Goal: Information Seeking & Learning: Understand process/instructions

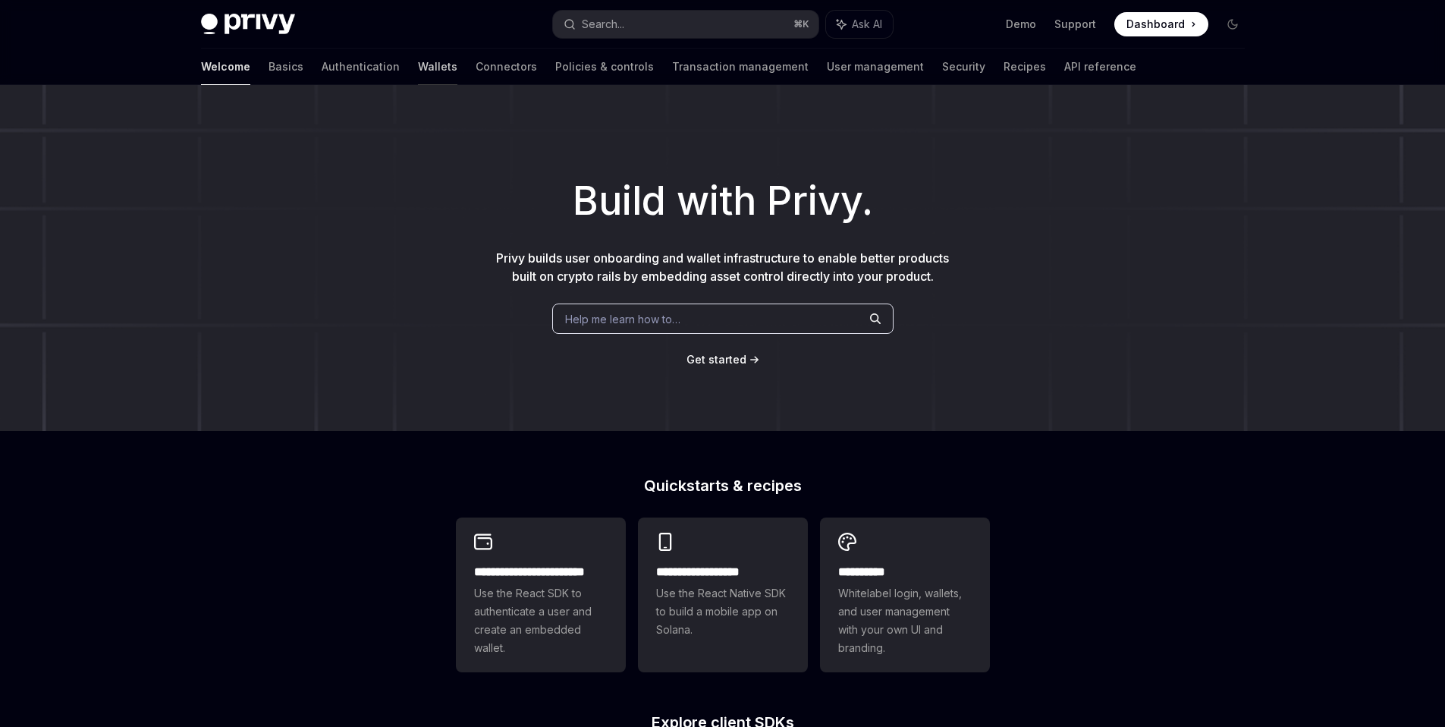
click at [418, 66] on link "Wallets" at bounding box center [437, 67] width 39 height 36
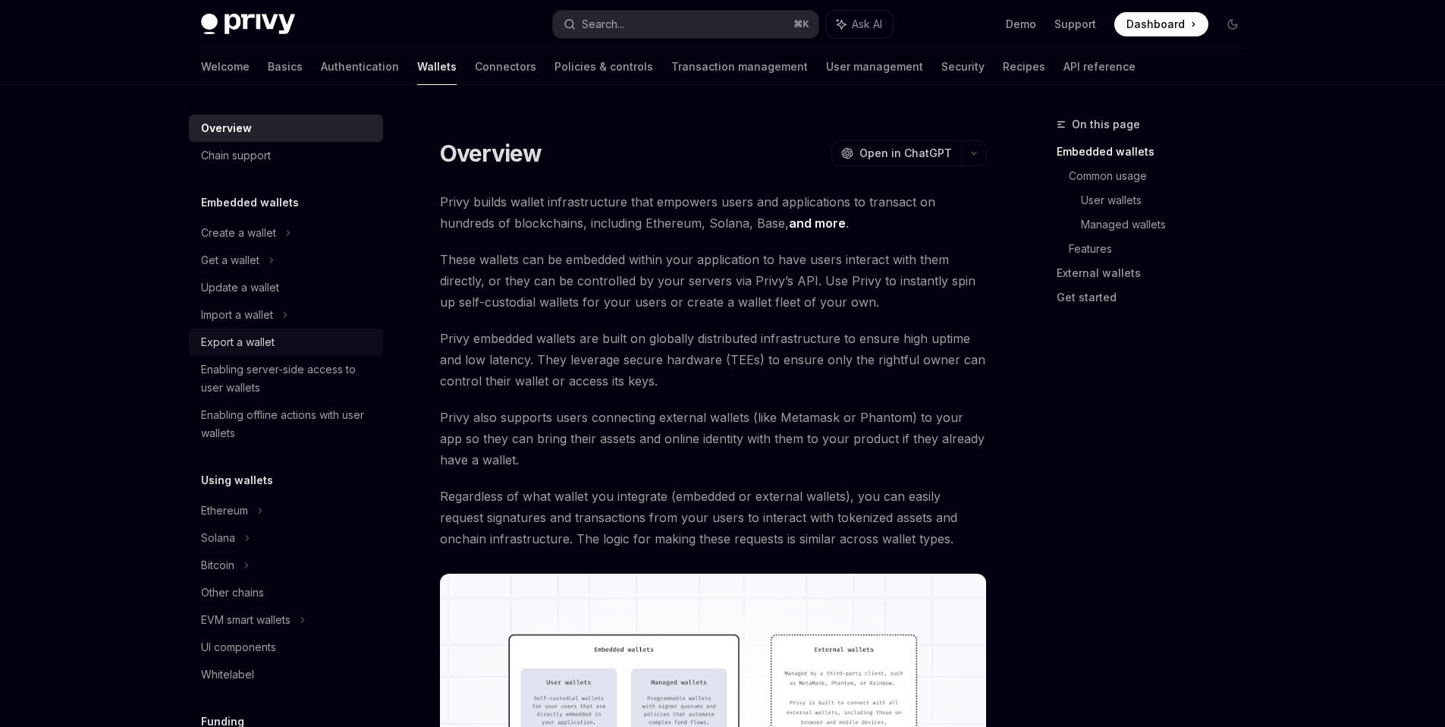
scroll to position [3, 0]
click at [271, 233] on div "Create a wallet" at bounding box center [238, 232] width 75 height 18
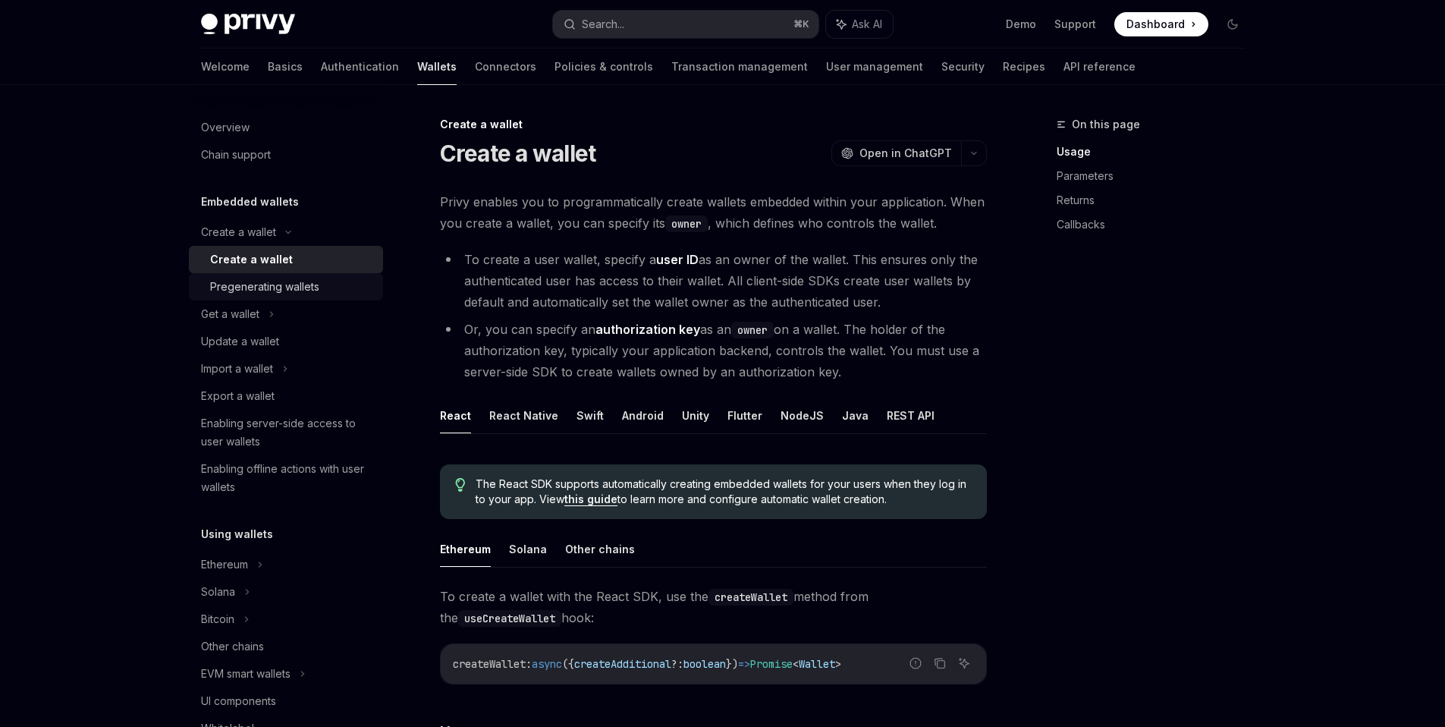
click at [263, 290] on div "Pregenerating wallets" at bounding box center [264, 287] width 109 height 18
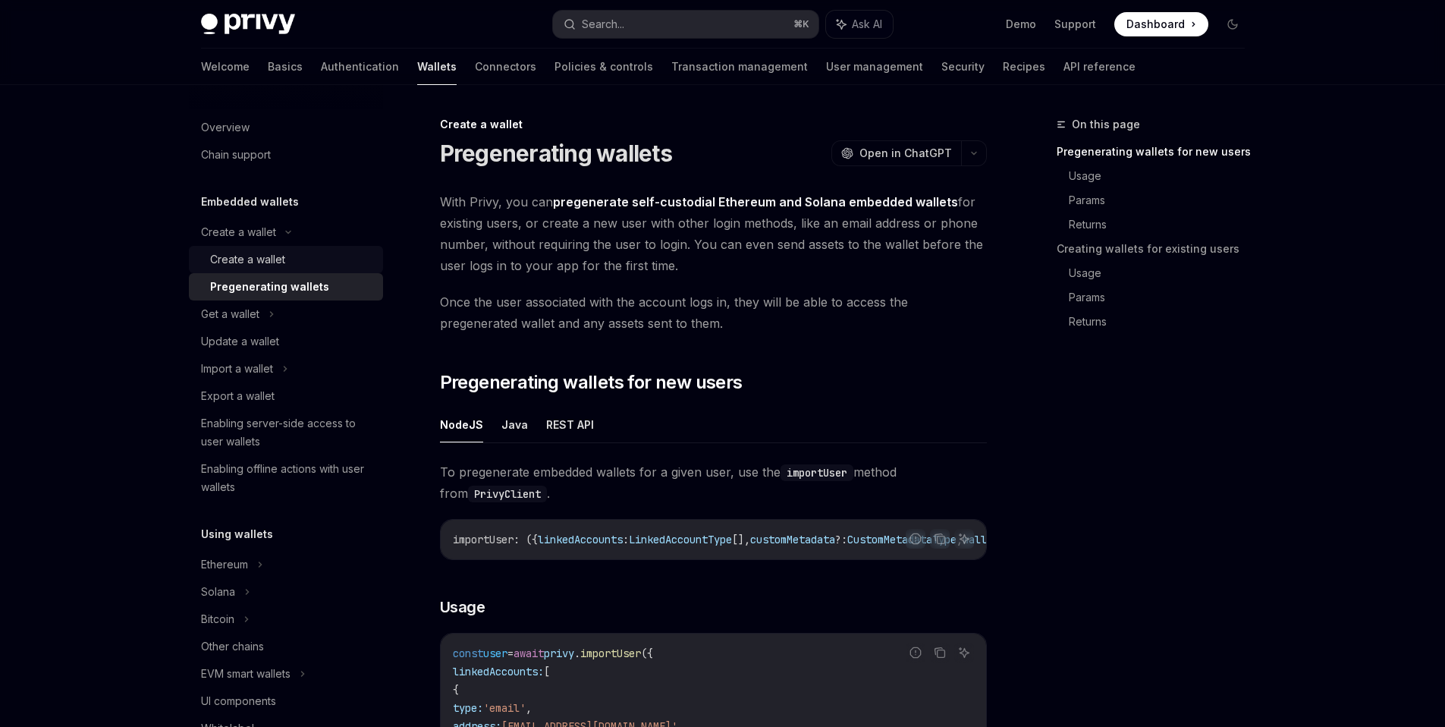
click at [250, 259] on div "Create a wallet" at bounding box center [247, 259] width 75 height 18
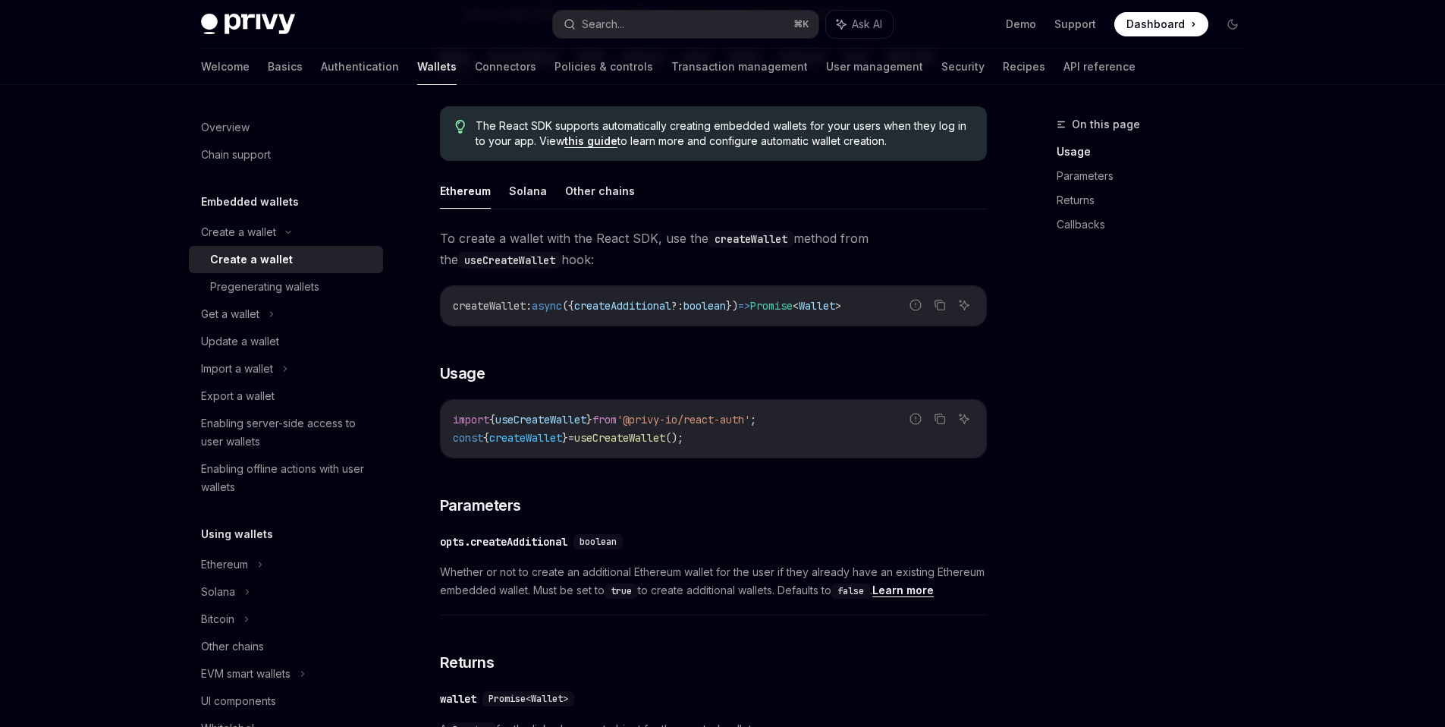
scroll to position [269, 0]
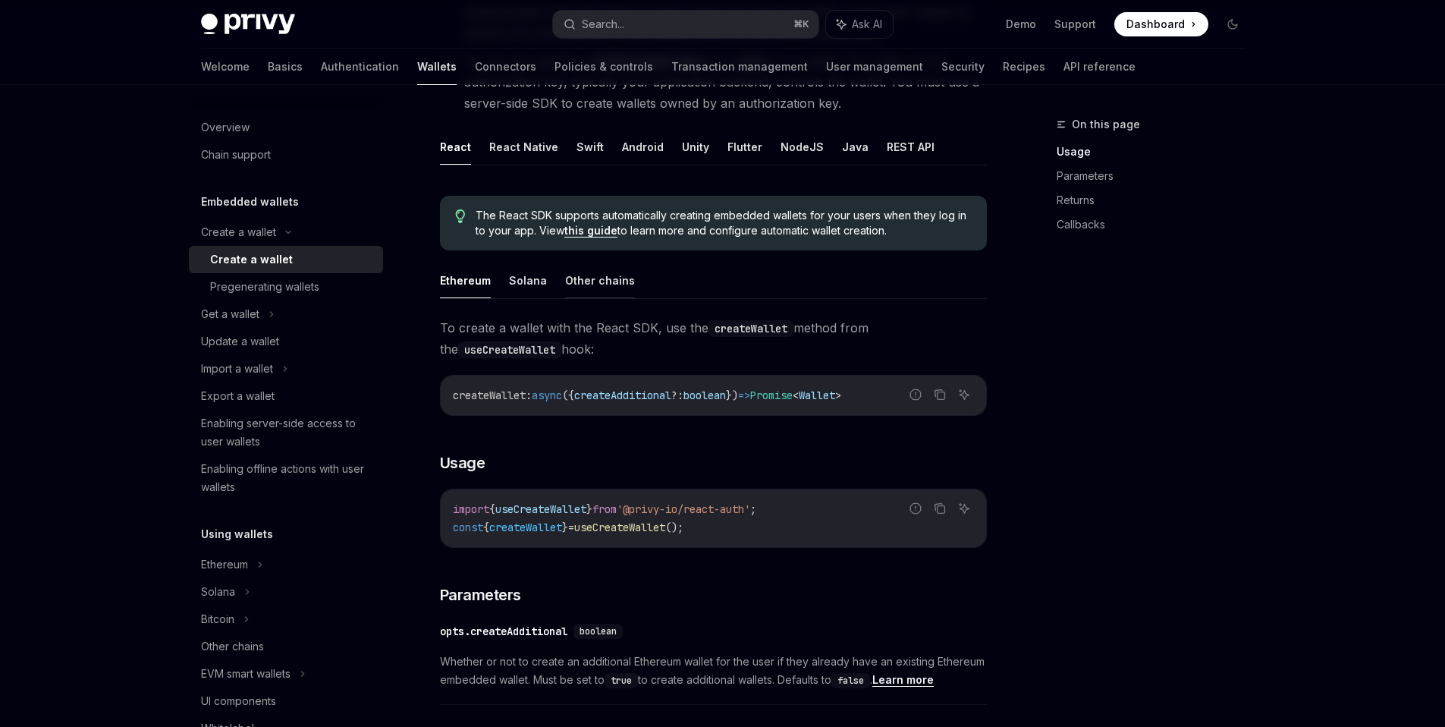
click at [611, 281] on button "Other chains" at bounding box center [600, 281] width 70 height 36
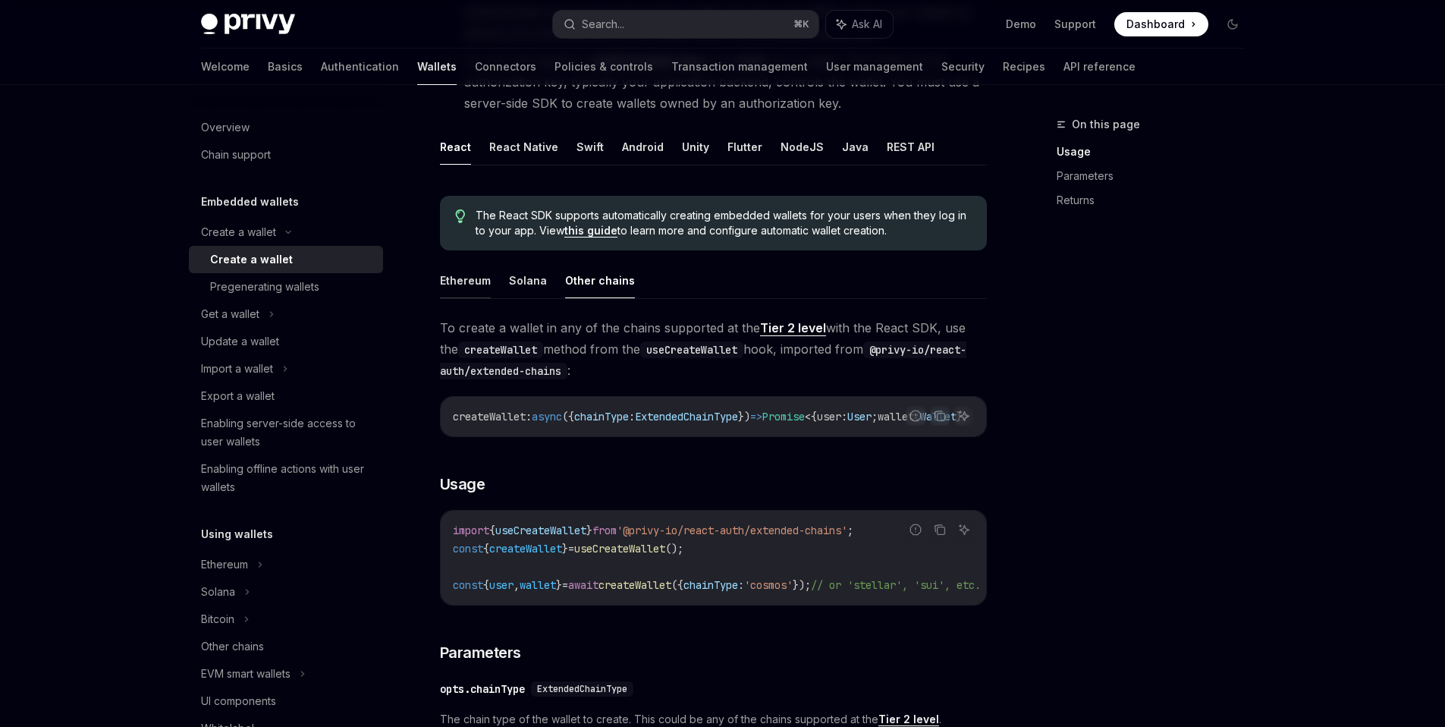
click at [454, 274] on button "Ethereum" at bounding box center [465, 281] width 51 height 36
type textarea "*"
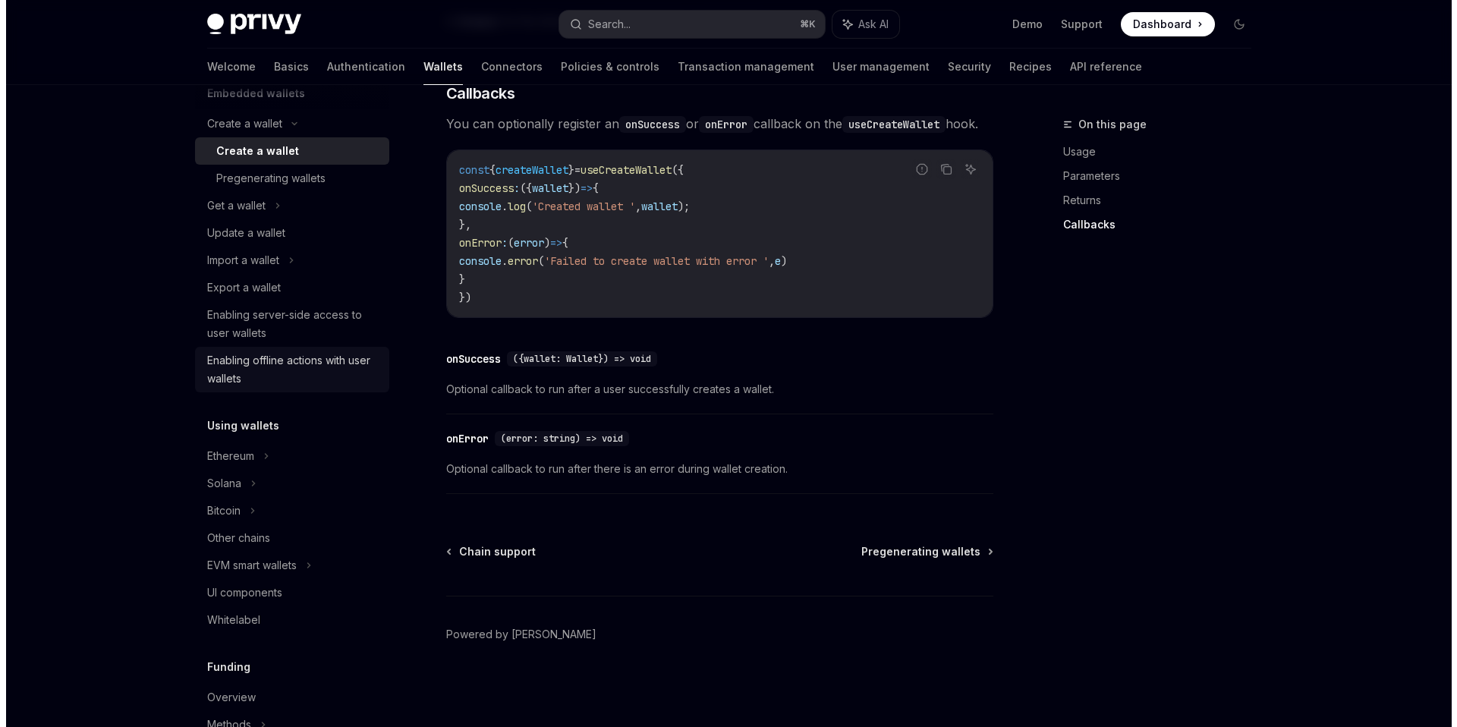
scroll to position [143, 0]
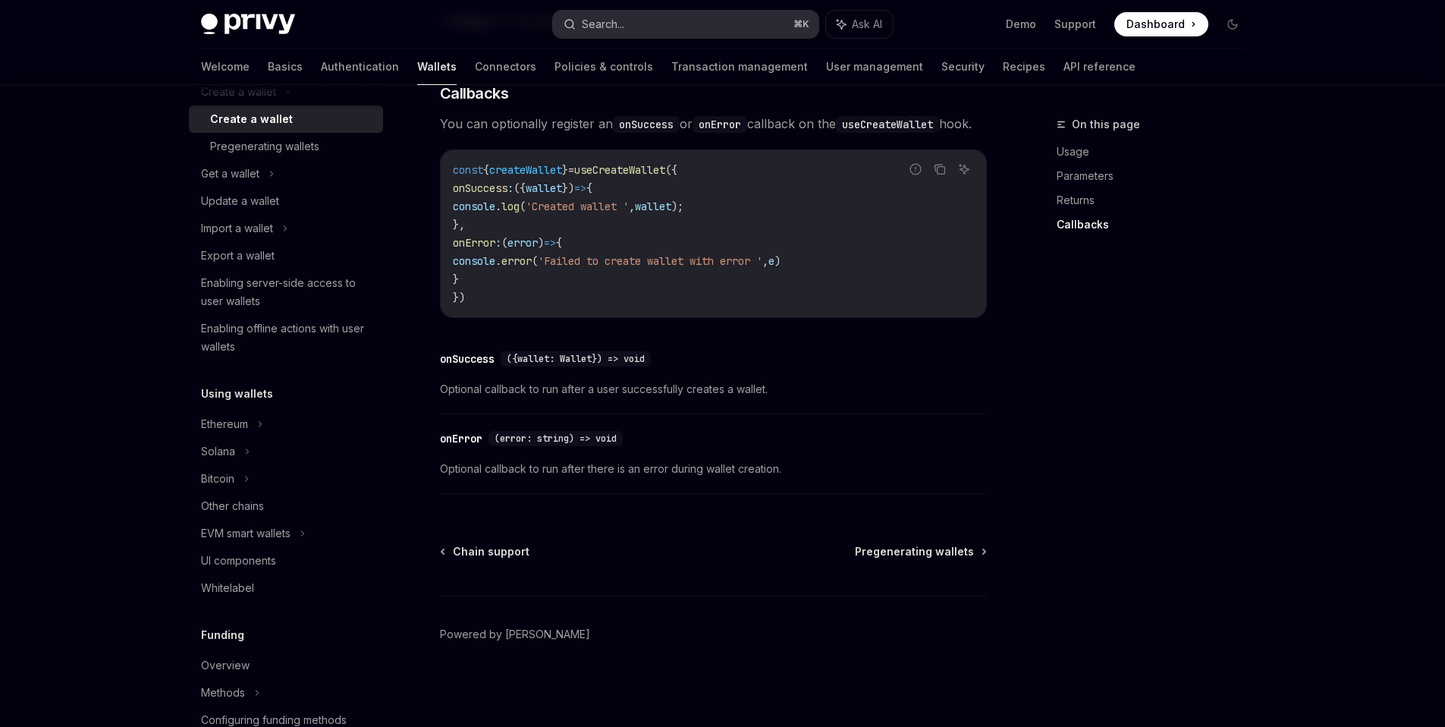
click at [601, 24] on div "Search..." at bounding box center [603, 24] width 42 height 18
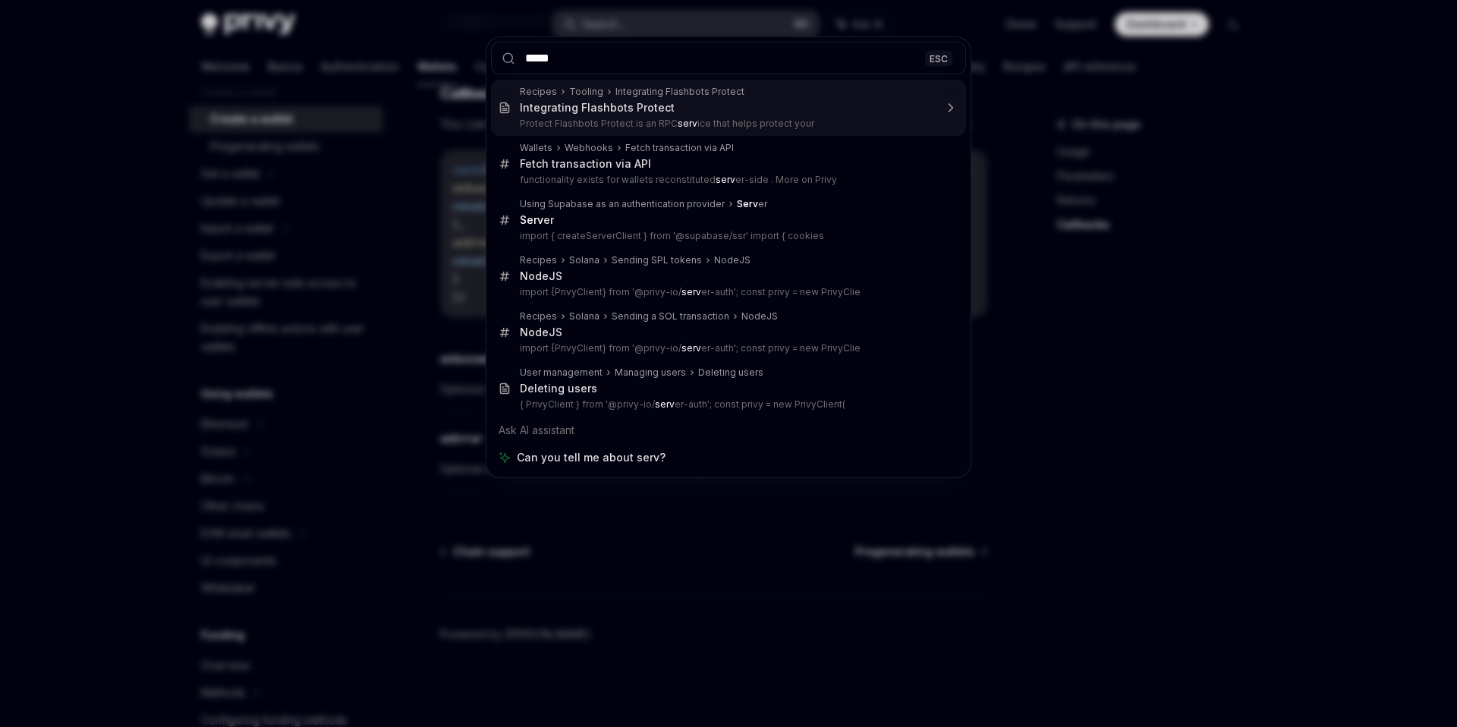
type input "******"
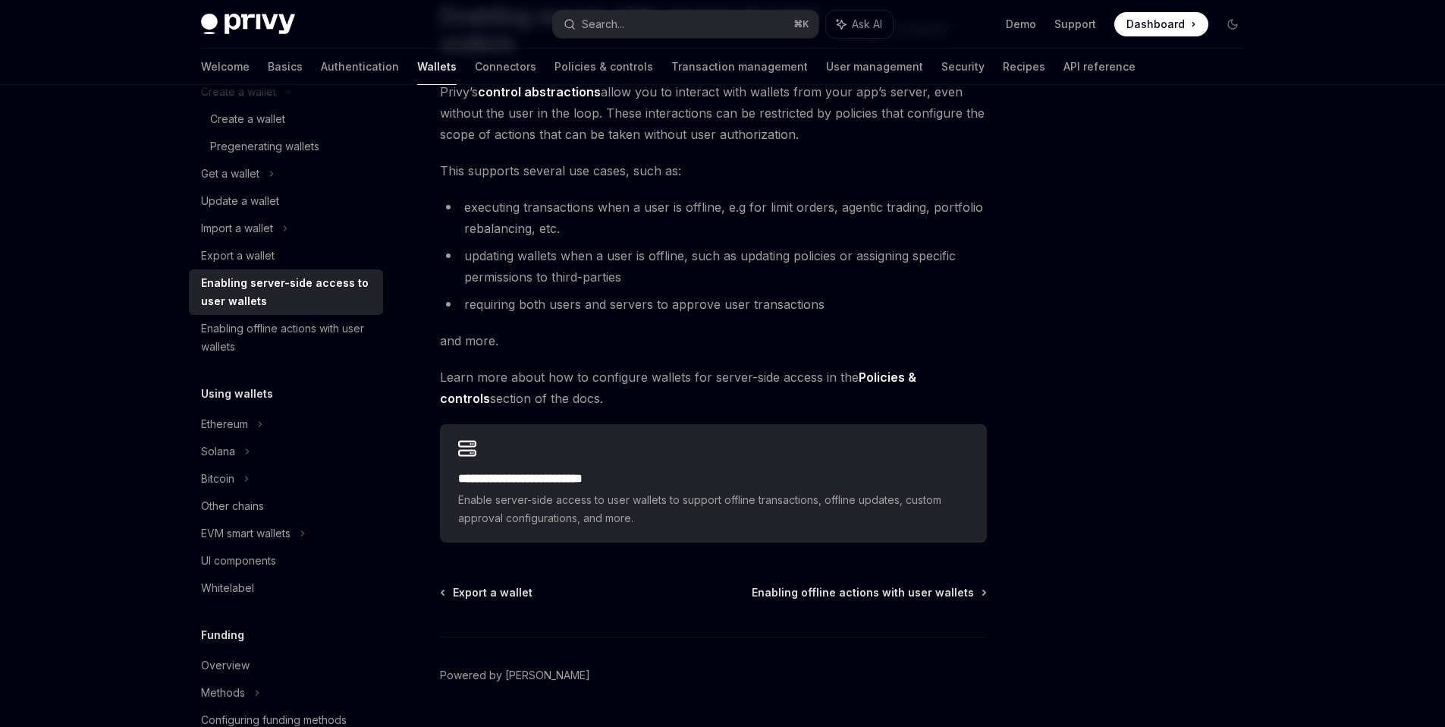
scroll to position [139, 0]
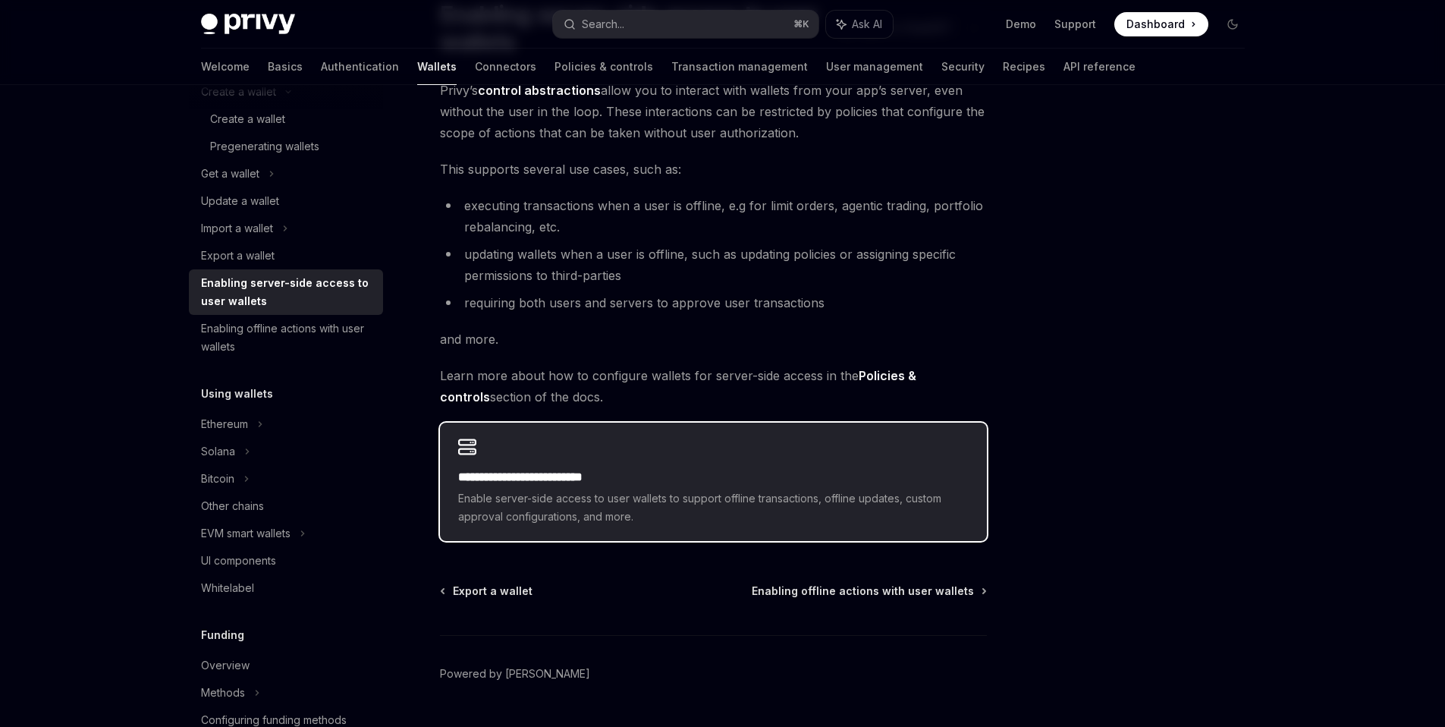
click at [654, 460] on div "**********" at bounding box center [713, 482] width 547 height 118
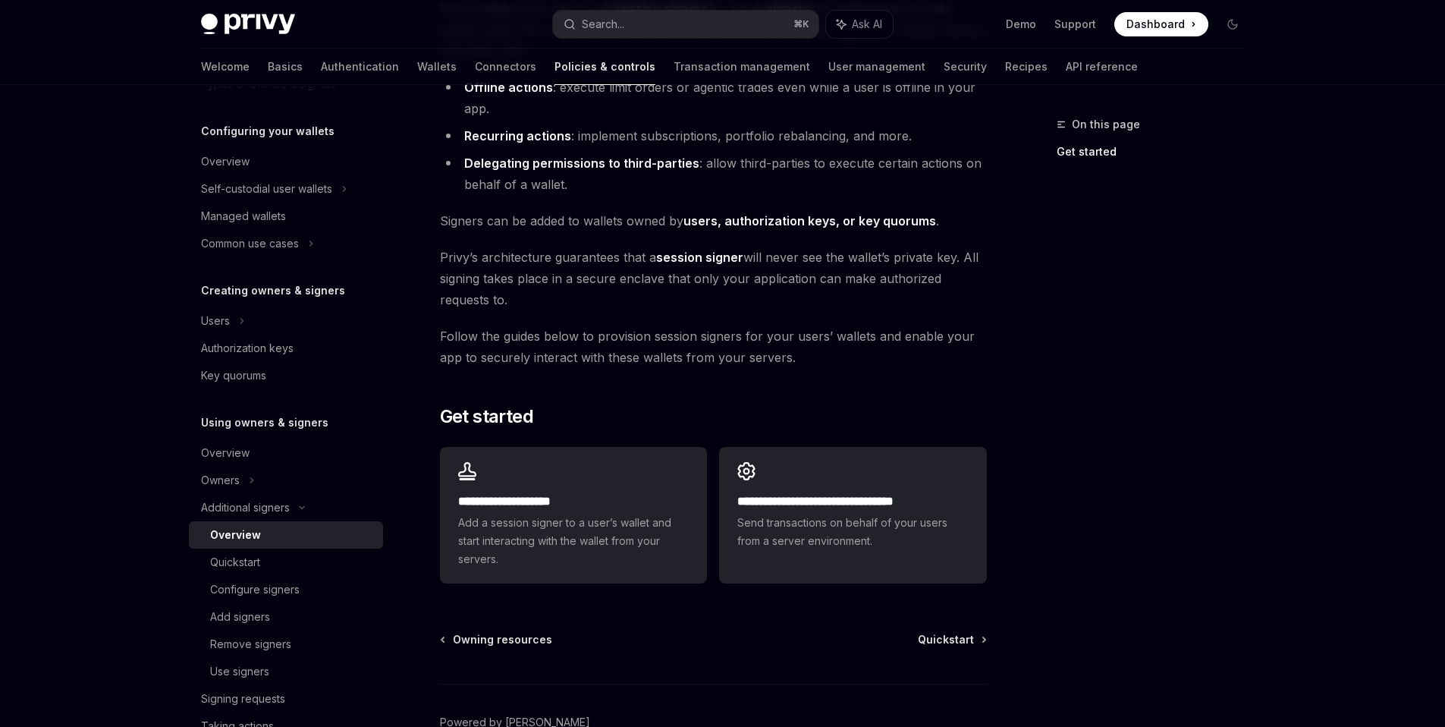
scroll to position [196, 0]
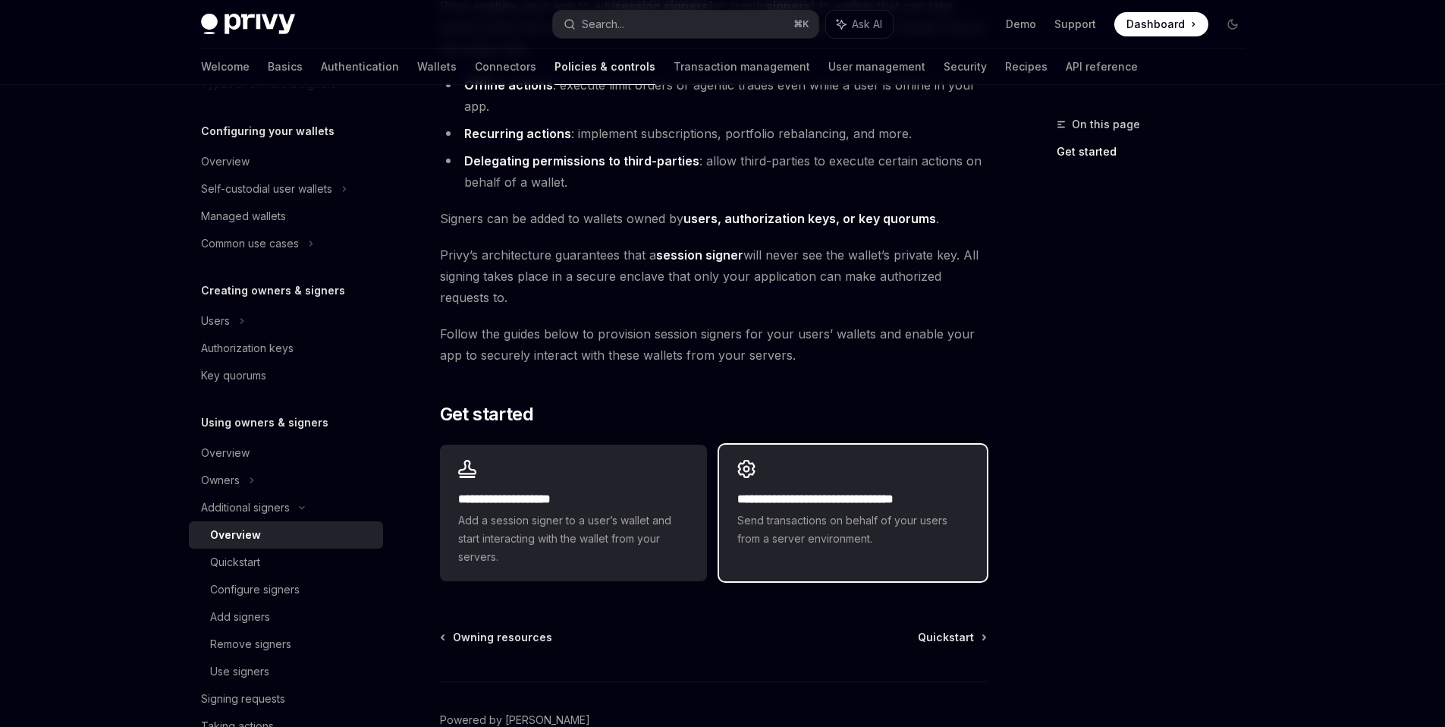
click at [939, 464] on div "**********" at bounding box center [852, 504] width 267 height 118
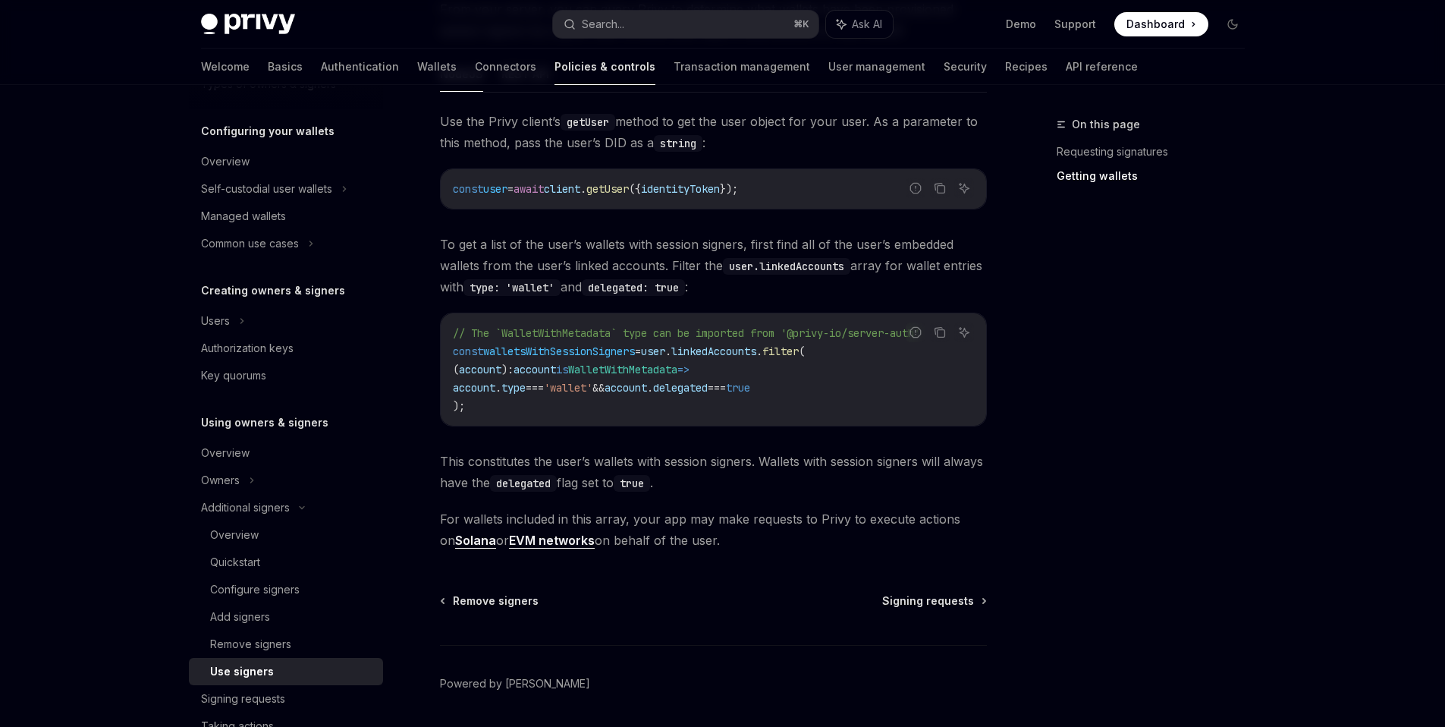
scroll to position [634, 0]
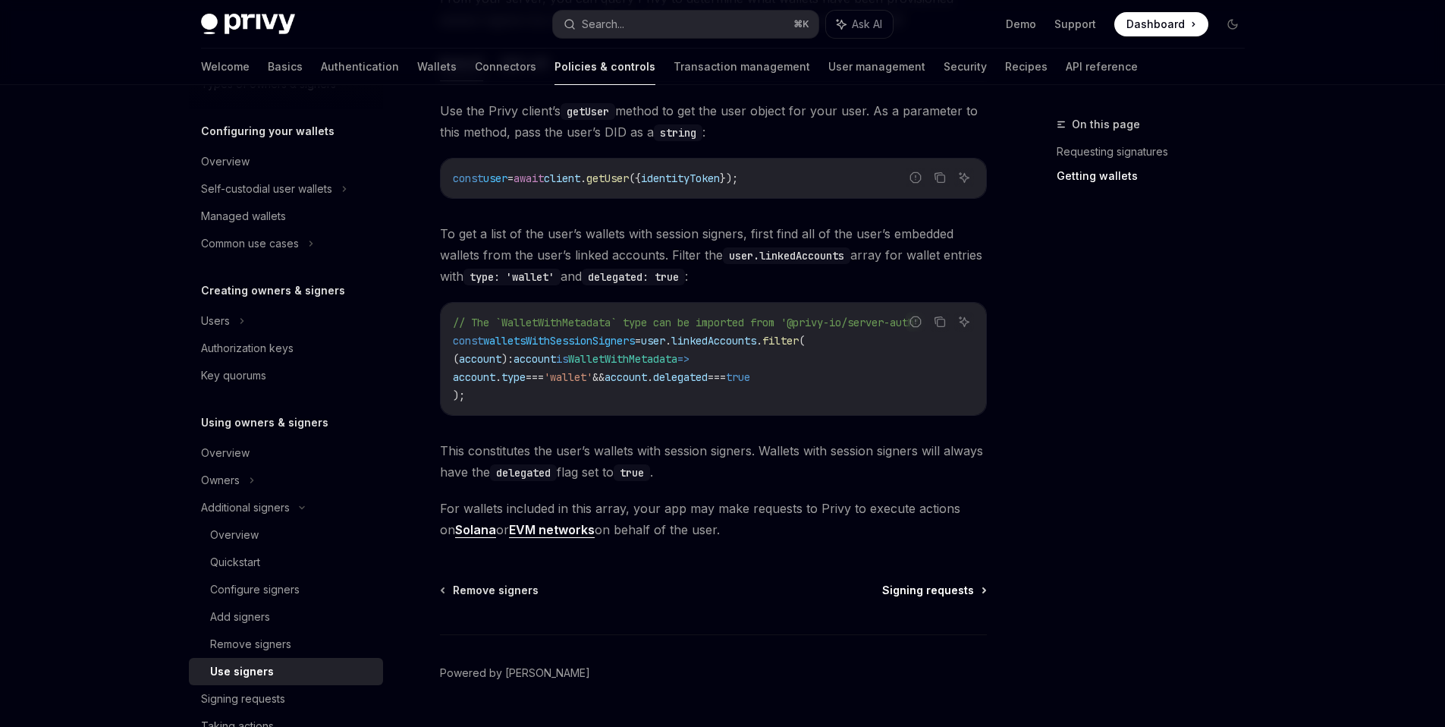
click at [943, 593] on span "Signing requests" at bounding box center [928, 590] width 92 height 15
type textarea "*"
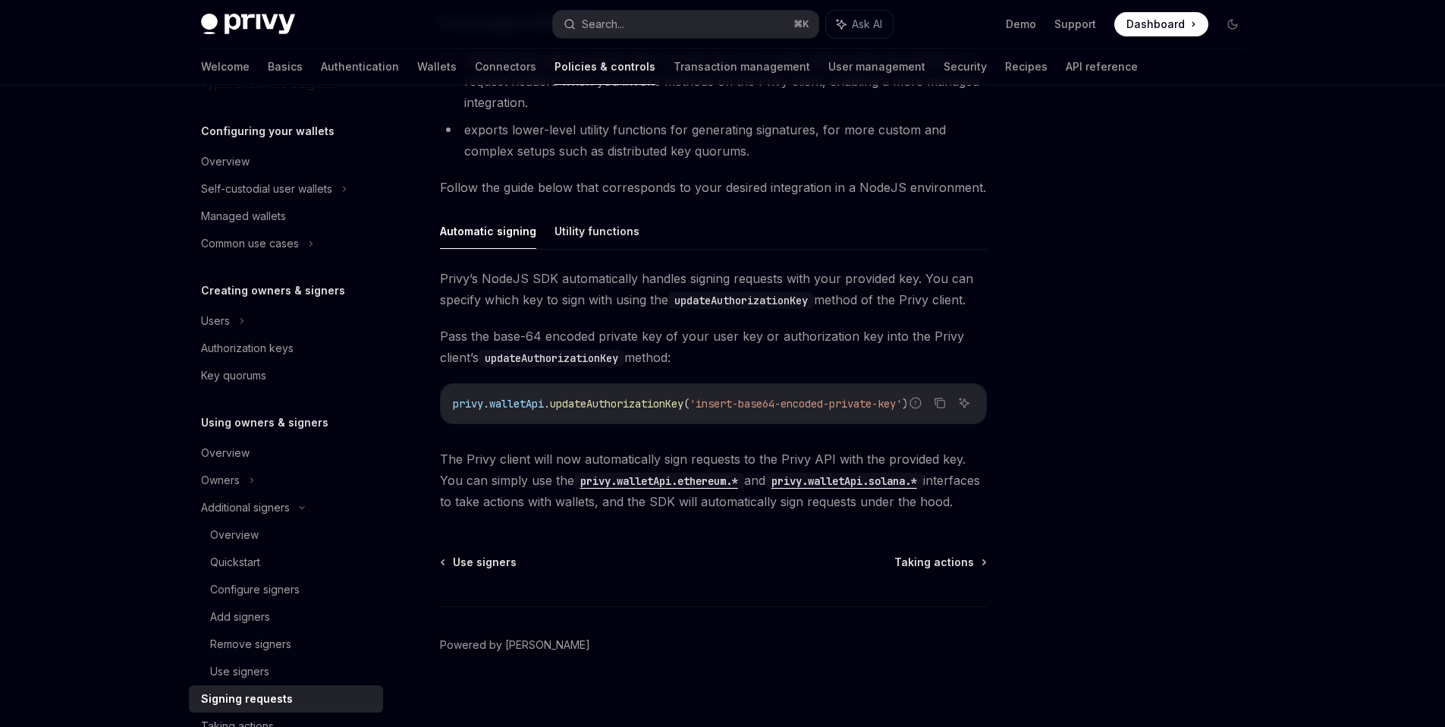
scroll to position [368, 0]
